Goal: Task Accomplishment & Management: Manage account settings

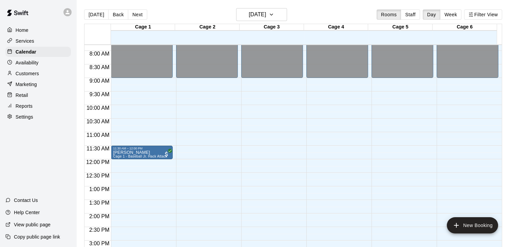
scroll to position [205, 0]
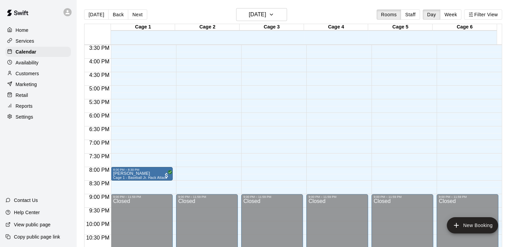
scroll to position [419, 0]
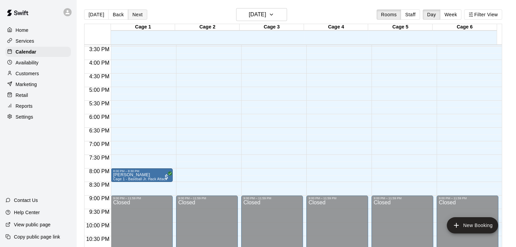
click at [139, 13] on button "Next" at bounding box center [137, 14] width 19 height 10
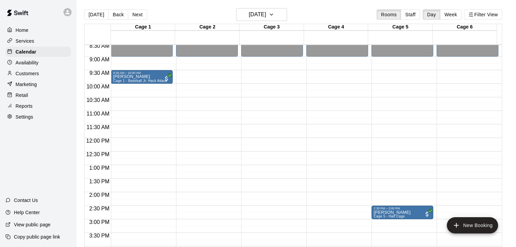
scroll to position [236, 0]
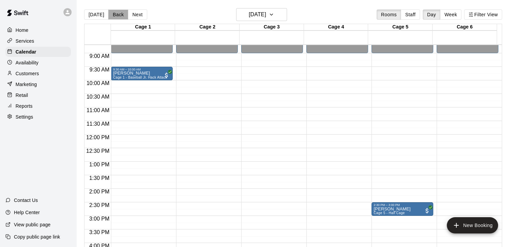
click at [117, 14] on button "Back" at bounding box center [118, 14] width 20 height 10
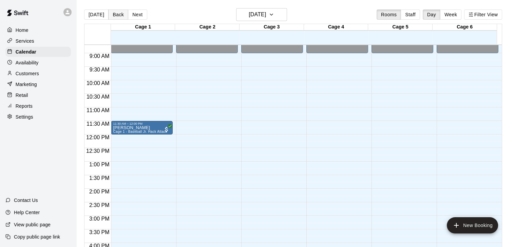
click at [117, 14] on button "Back" at bounding box center [118, 14] width 20 height 10
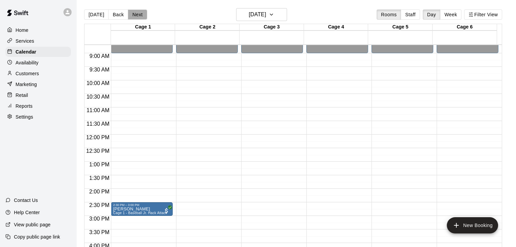
click at [135, 15] on button "Next" at bounding box center [137, 14] width 19 height 10
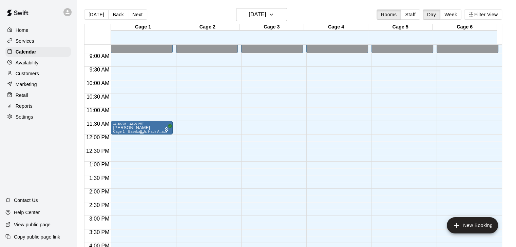
click at [139, 128] on p "[PERSON_NAME]" at bounding box center [140, 128] width 54 height 0
click at [117, 150] on img "edit" at bounding box center [119, 152] width 8 height 8
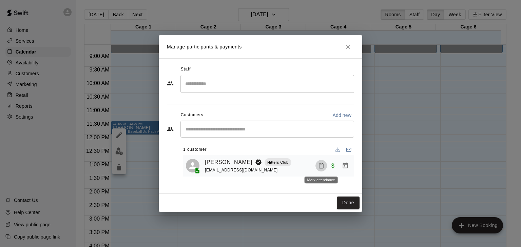
click at [318, 167] on button "Mark attendance" at bounding box center [322, 166] width 12 height 12
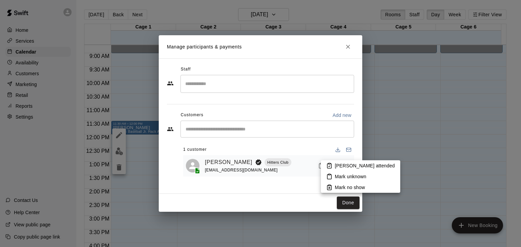
click at [339, 164] on p "Mark attended" at bounding box center [365, 166] width 60 height 7
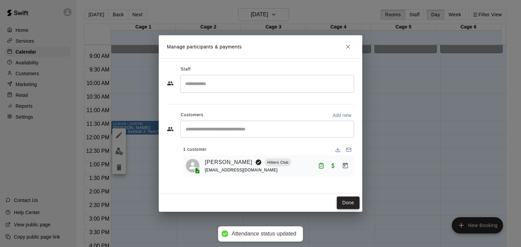
click at [348, 202] on button "Done" at bounding box center [348, 203] width 23 height 13
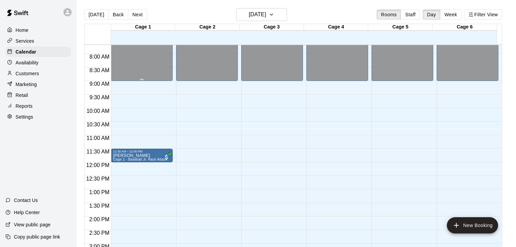
scroll to position [205, 0]
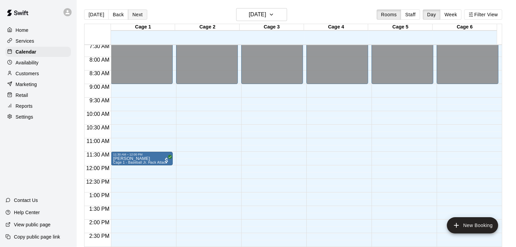
click at [138, 12] on button "Next" at bounding box center [137, 14] width 19 height 10
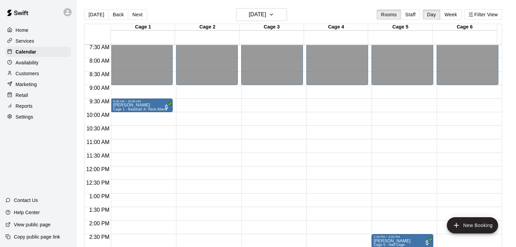
scroll to position [205, 0]
